Goal: Transaction & Acquisition: Purchase product/service

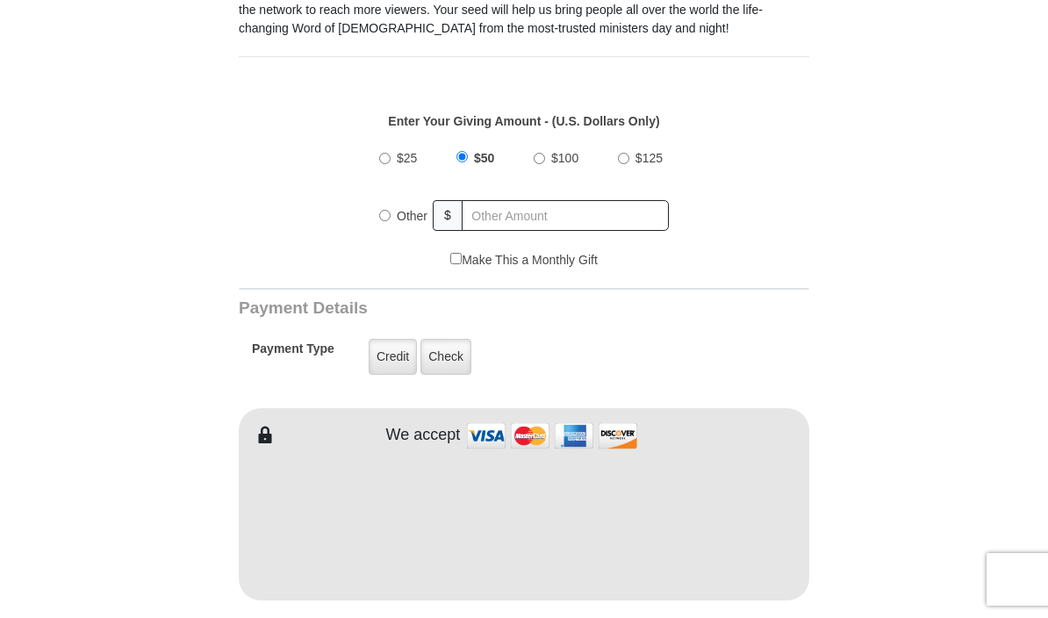
scroll to position [535, 0]
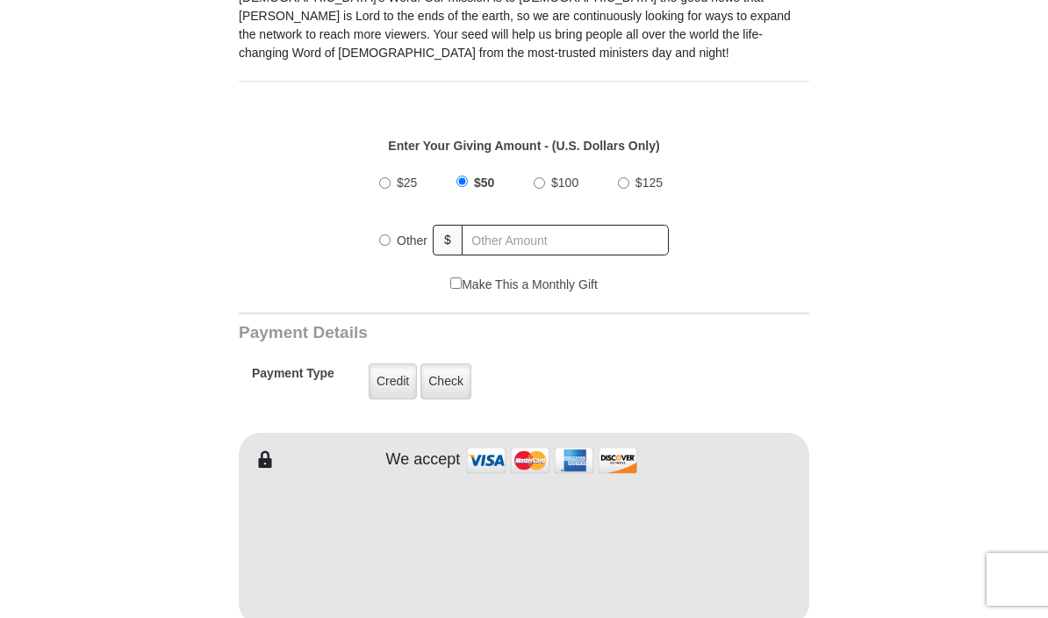
click at [379, 242] on input "Other" at bounding box center [384, 239] width 11 height 11
radio input "true"
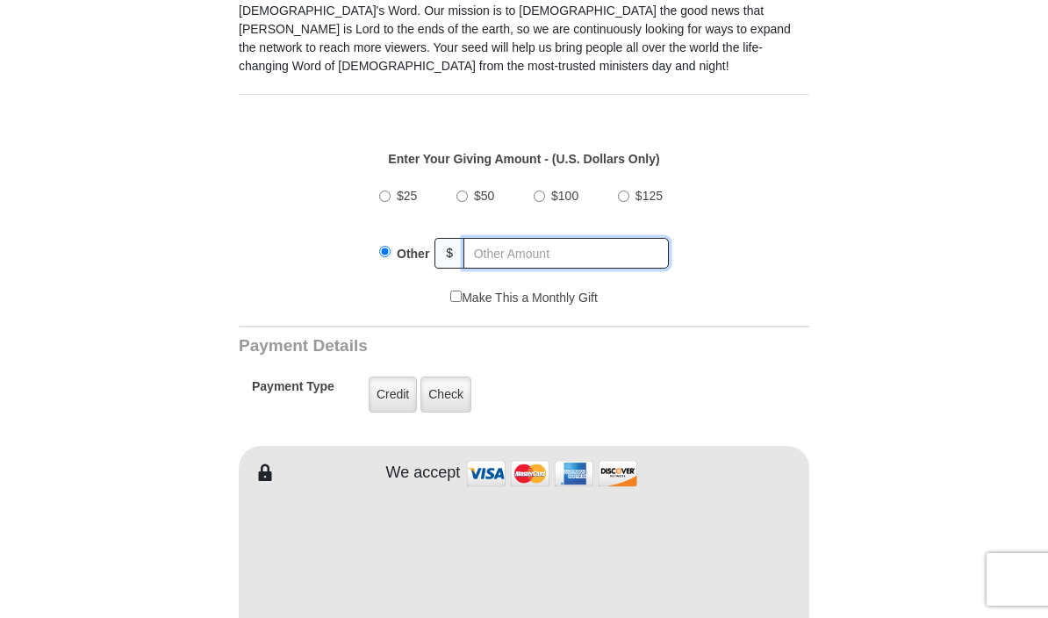
scroll to position [520, 0]
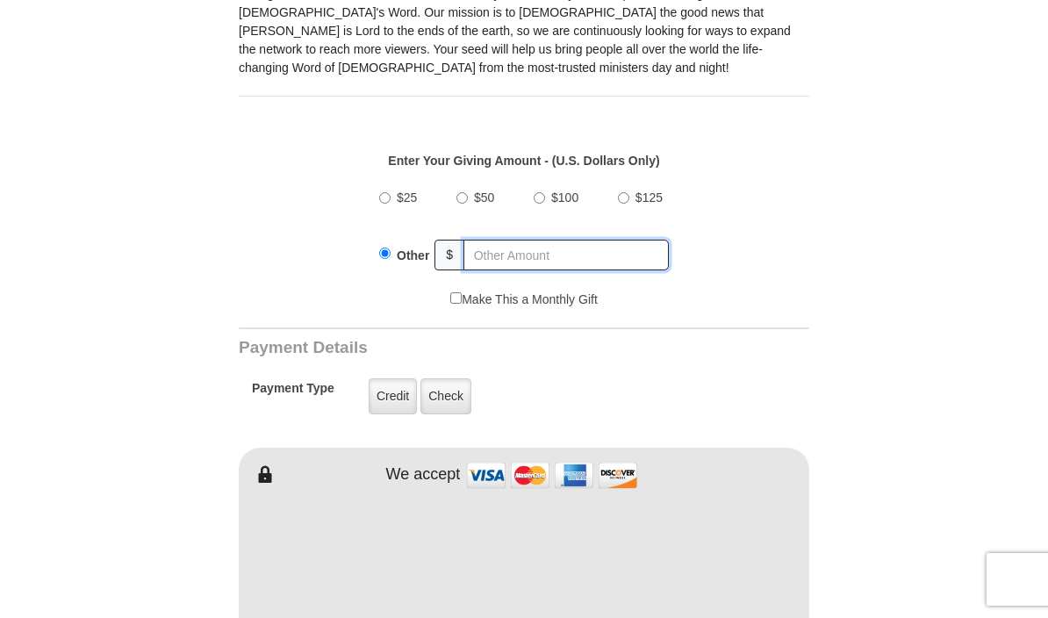
click at [520, 260] on input "text" at bounding box center [565, 255] width 205 height 31
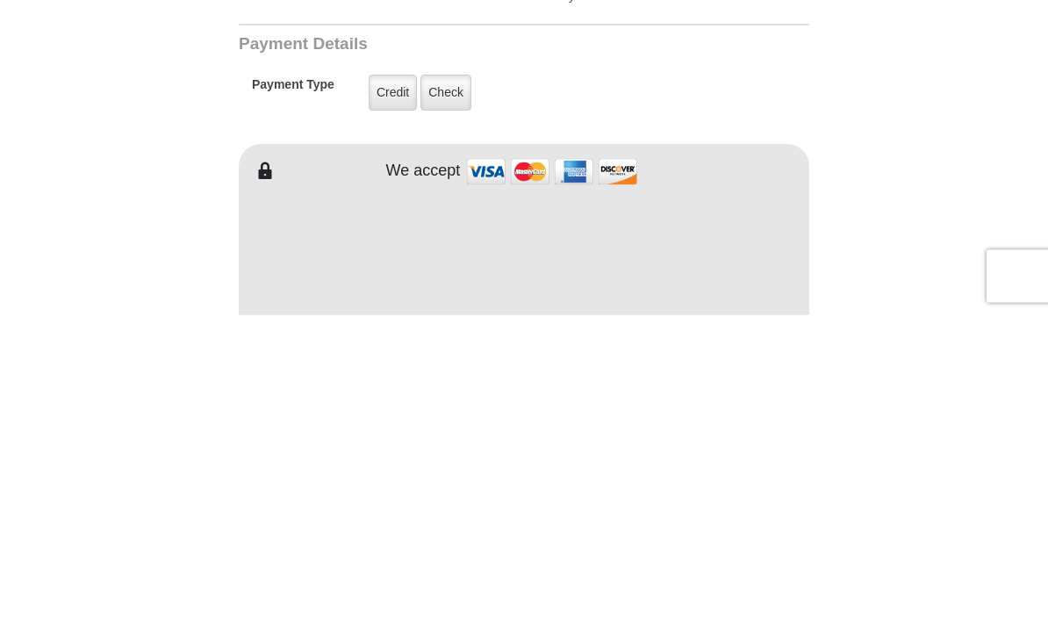
type input "40.00"
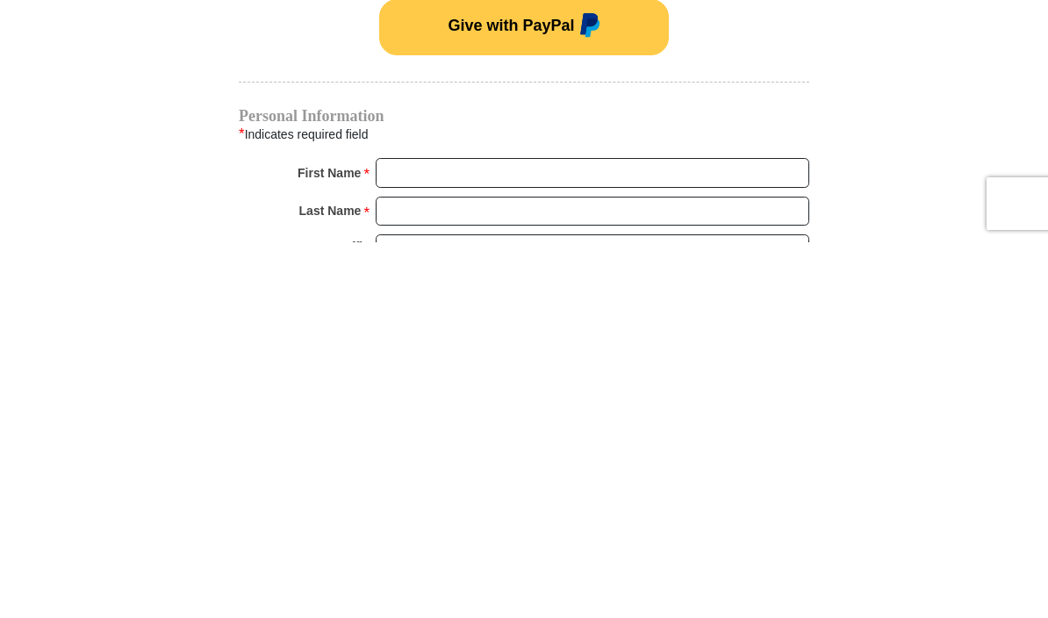
scroll to position [849, 0]
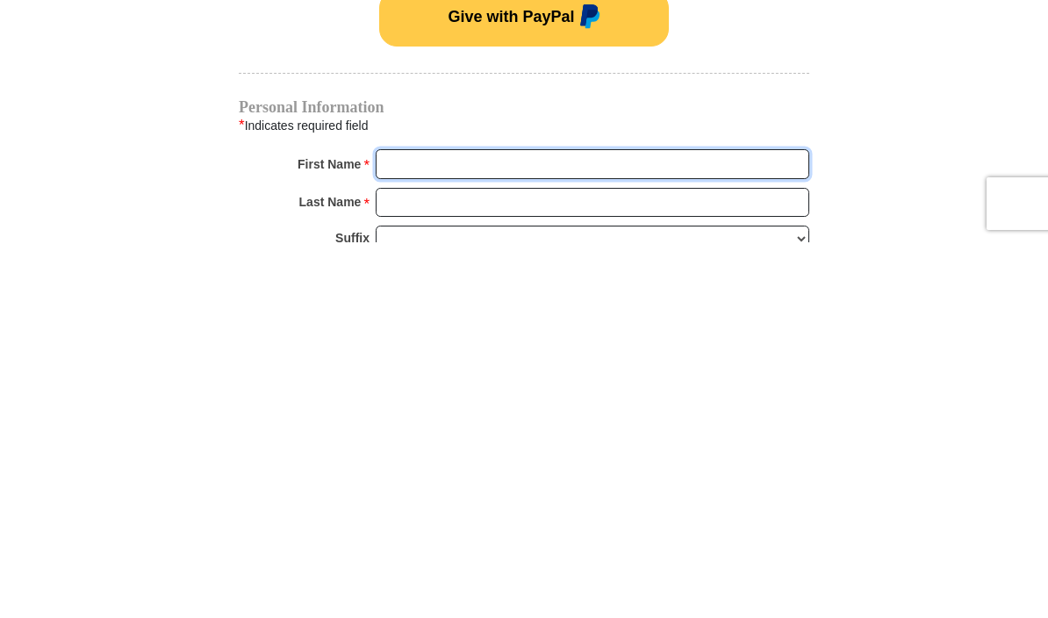
click at [696, 525] on input "First Name *" at bounding box center [591, 540] width 433 height 30
type input "Clara"
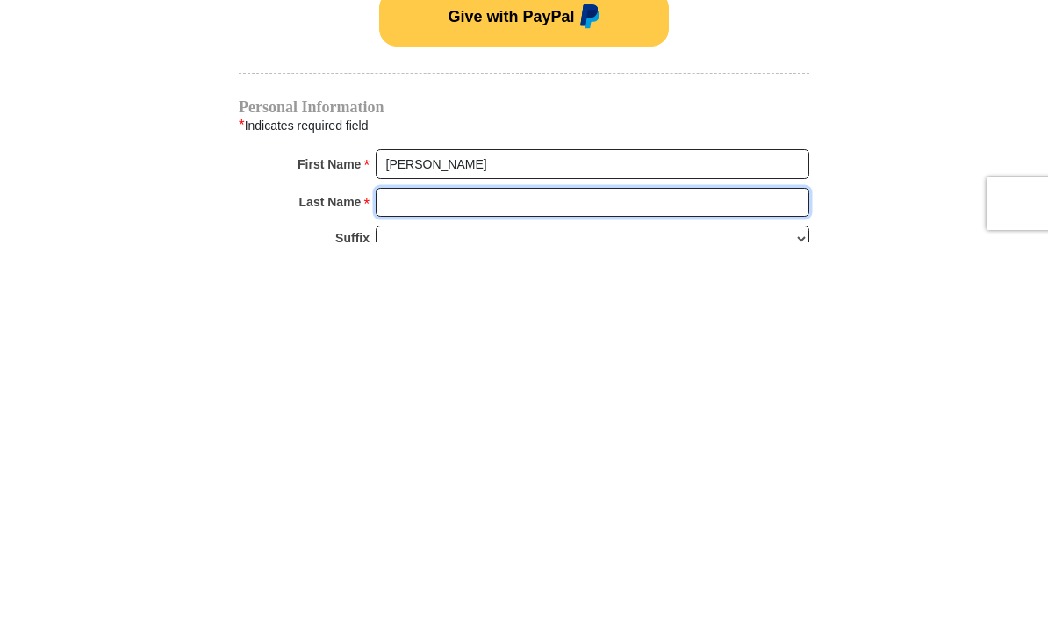
type input "Barrio"
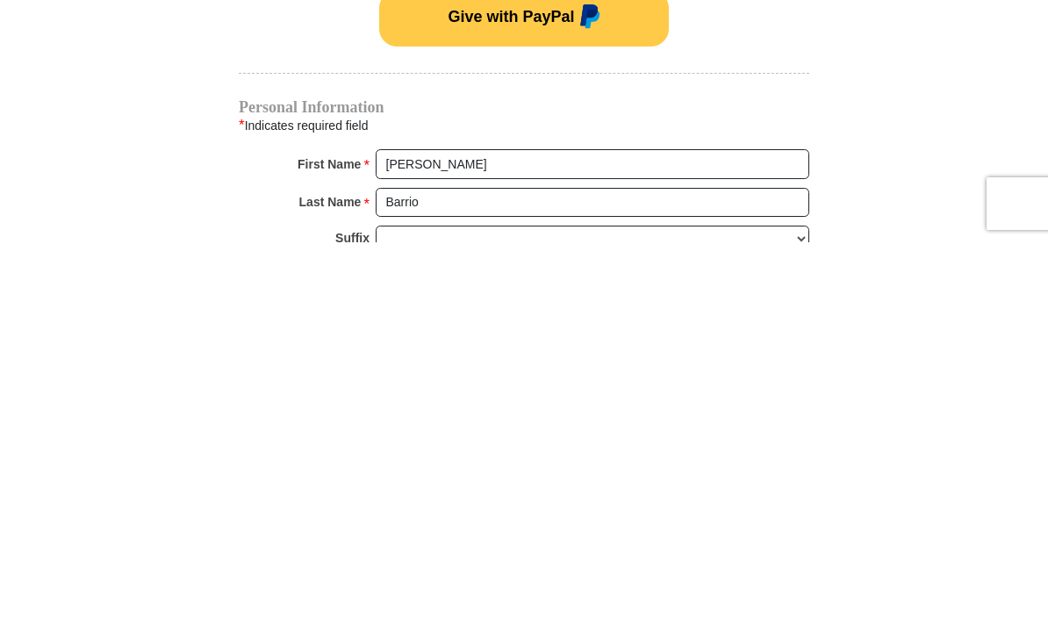
scroll to position [1226, 0]
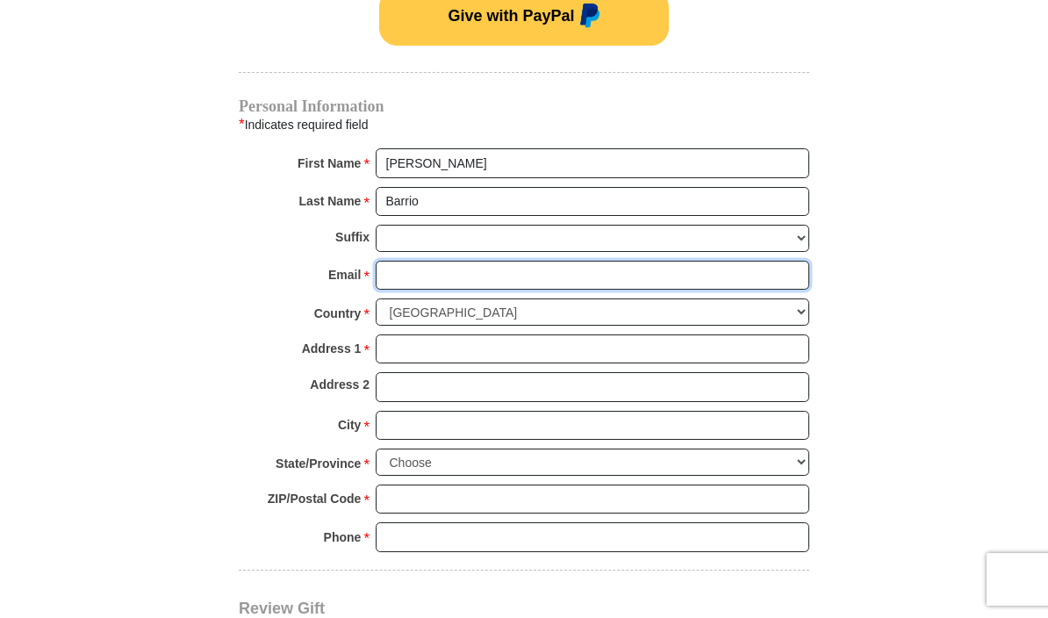
click at [516, 270] on input "Email *" at bounding box center [591, 276] width 433 height 30
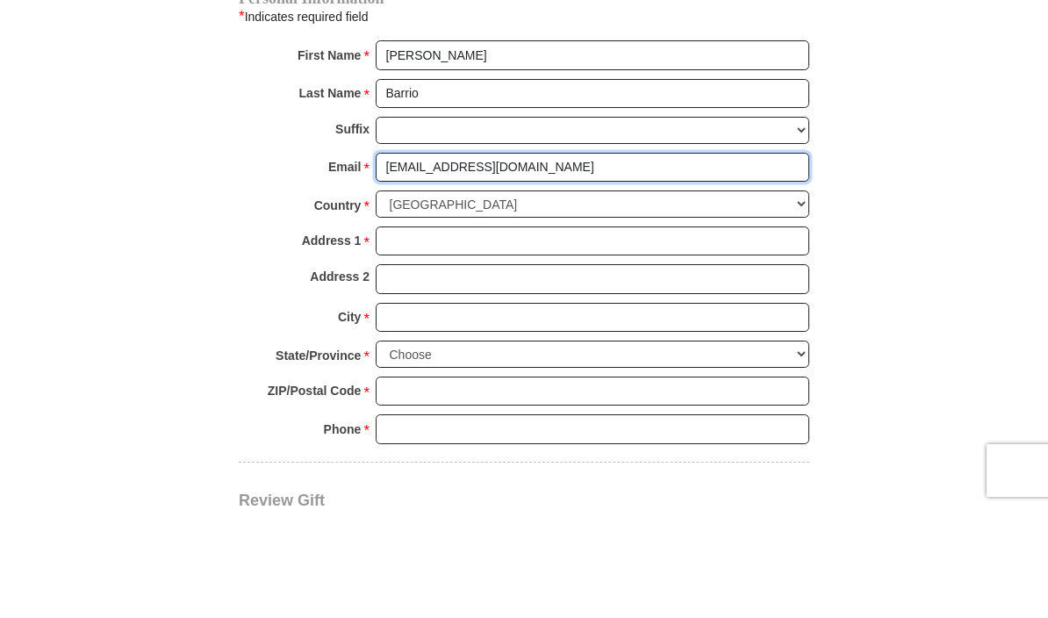
type input "barrio888@hotmail.com"
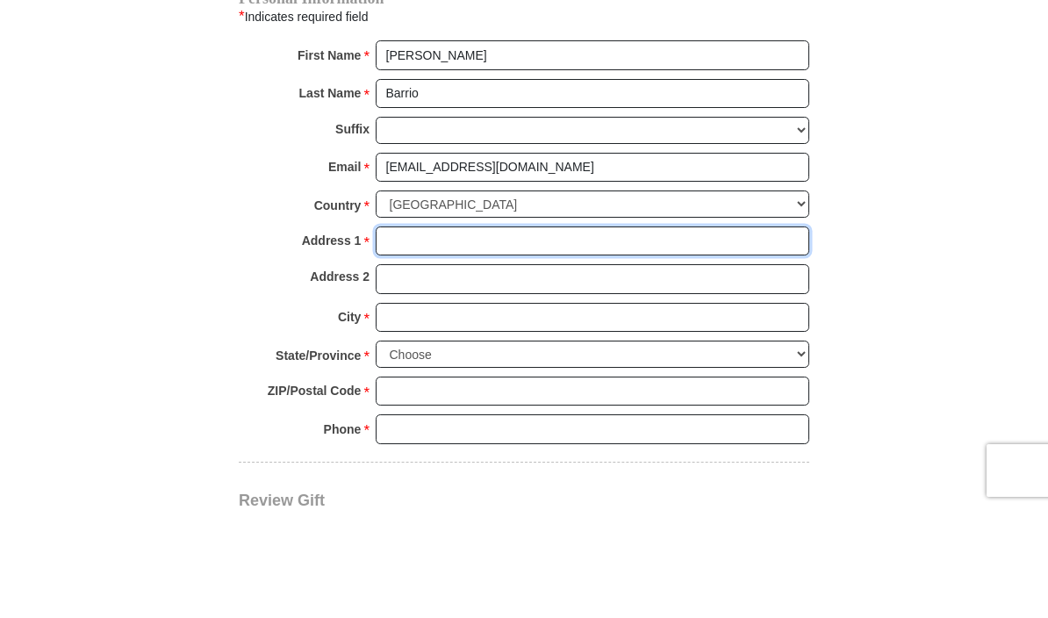
click at [511, 335] on input "Address 1 *" at bounding box center [591, 350] width 433 height 30
type input "601 Avalon Dr"
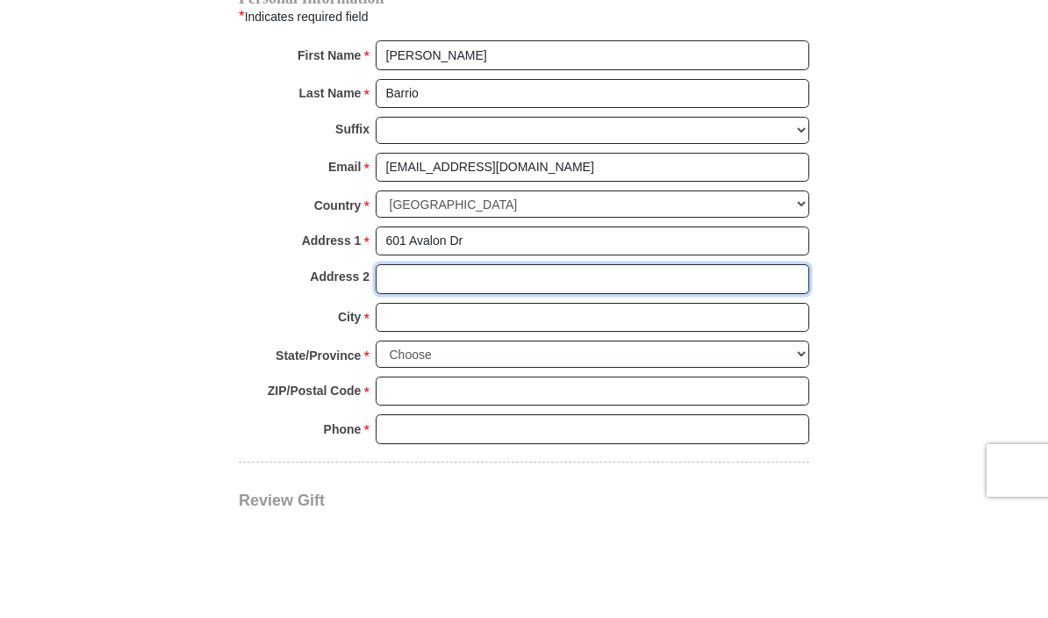
type input "Unit 6416"
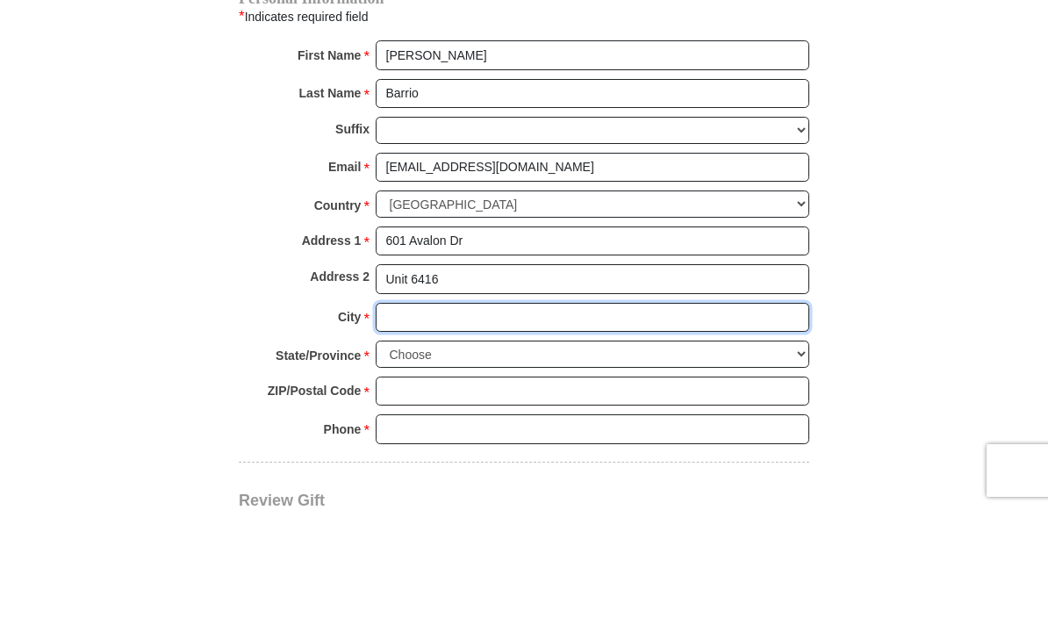
type input "Wood Ridge"
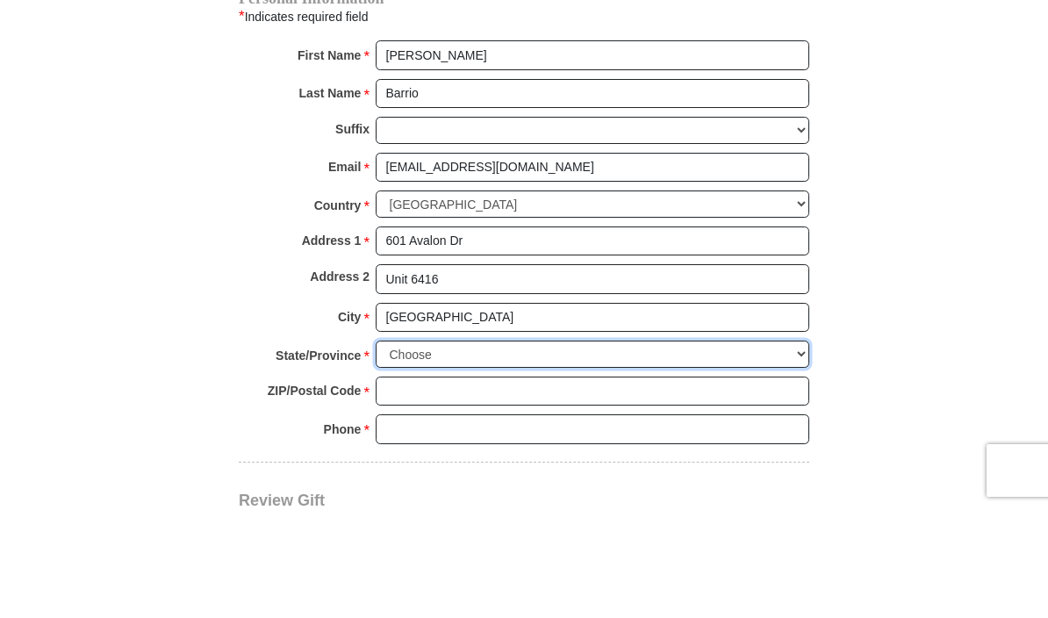
select select "NJ"
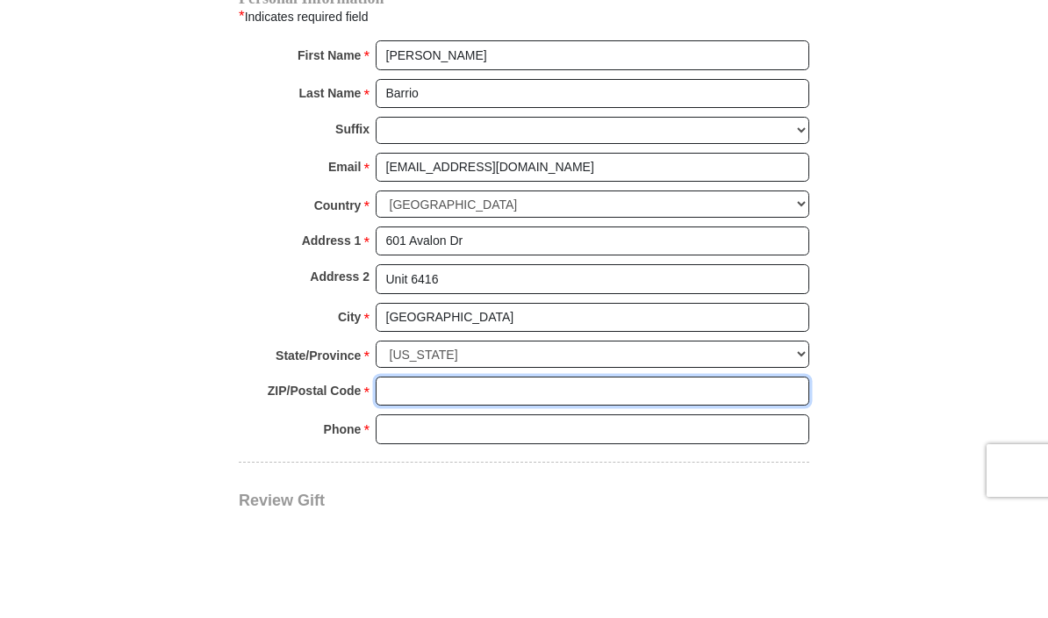
type input "07075"
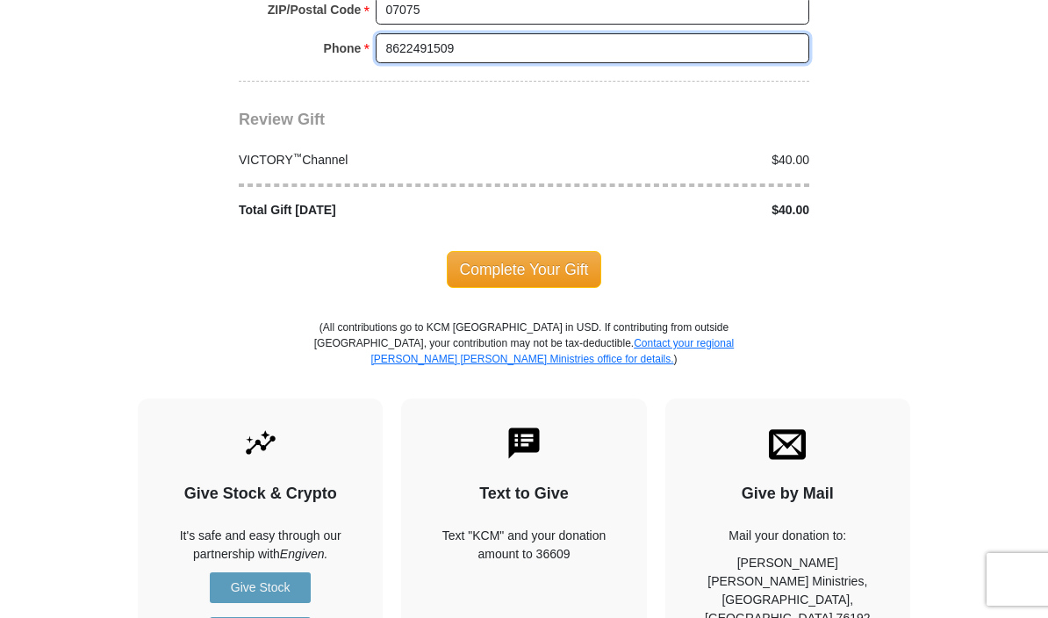
scroll to position [1713, 0]
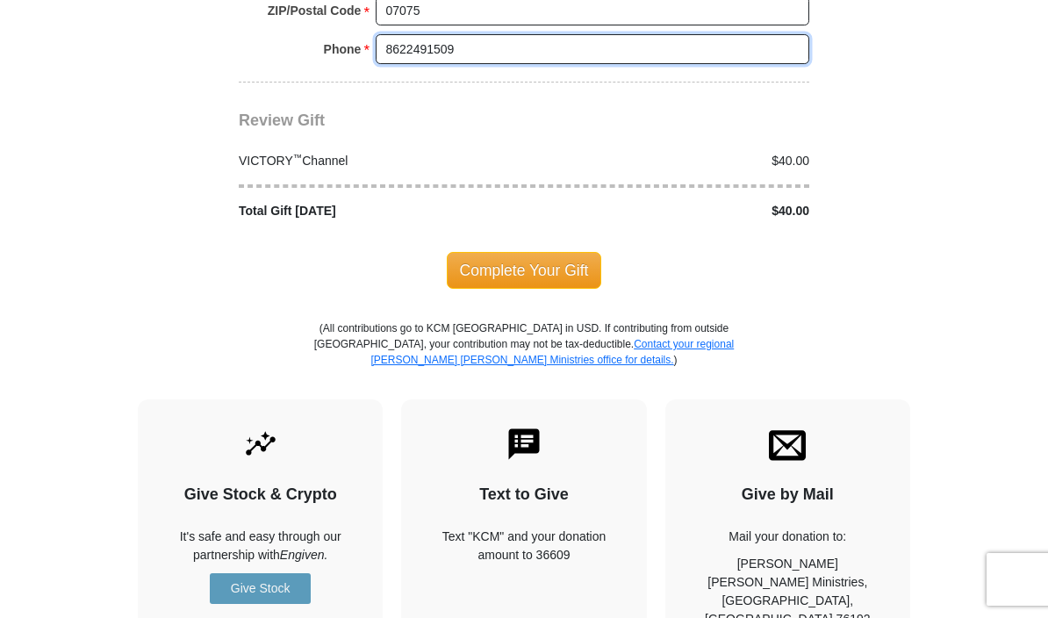
type input "8622491509"
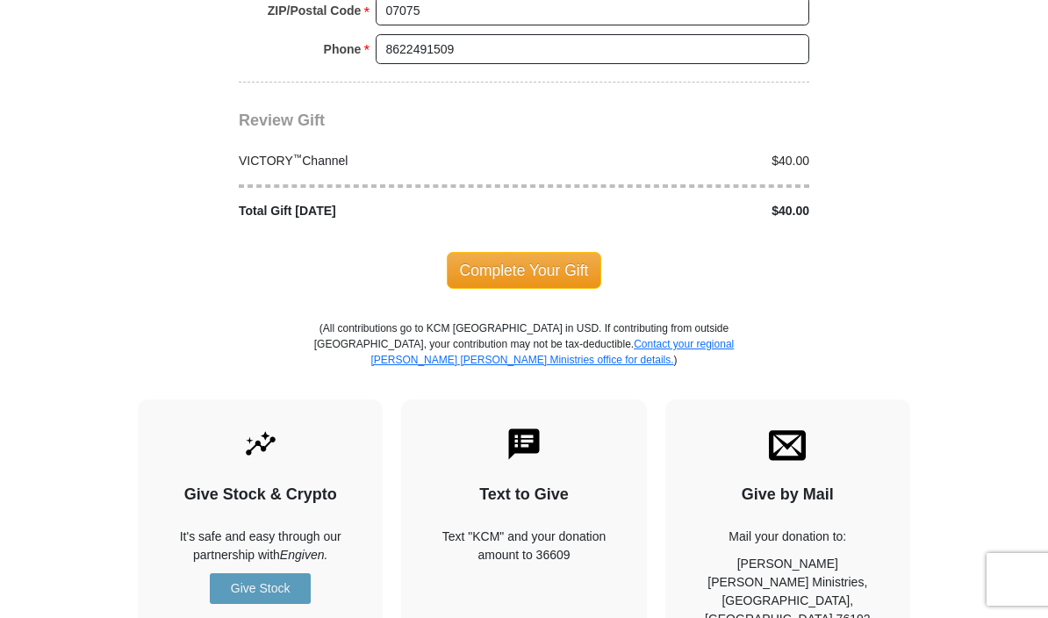
click at [547, 269] on span "Complete Your Gift" at bounding box center [524, 270] width 155 height 37
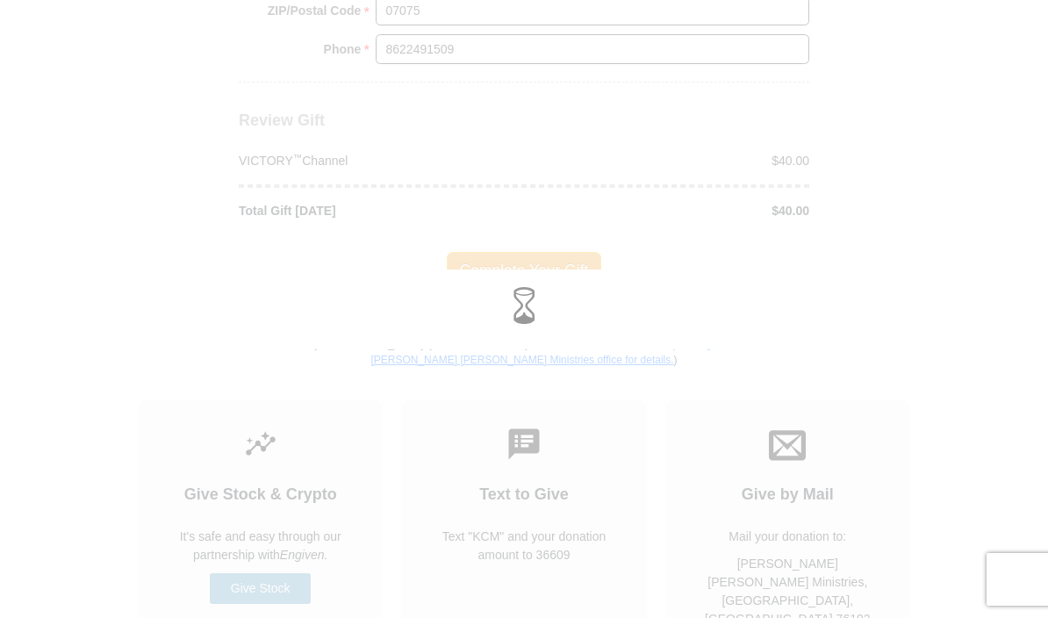
scroll to position [1714, 0]
